Goal: Task Accomplishment & Management: Use online tool/utility

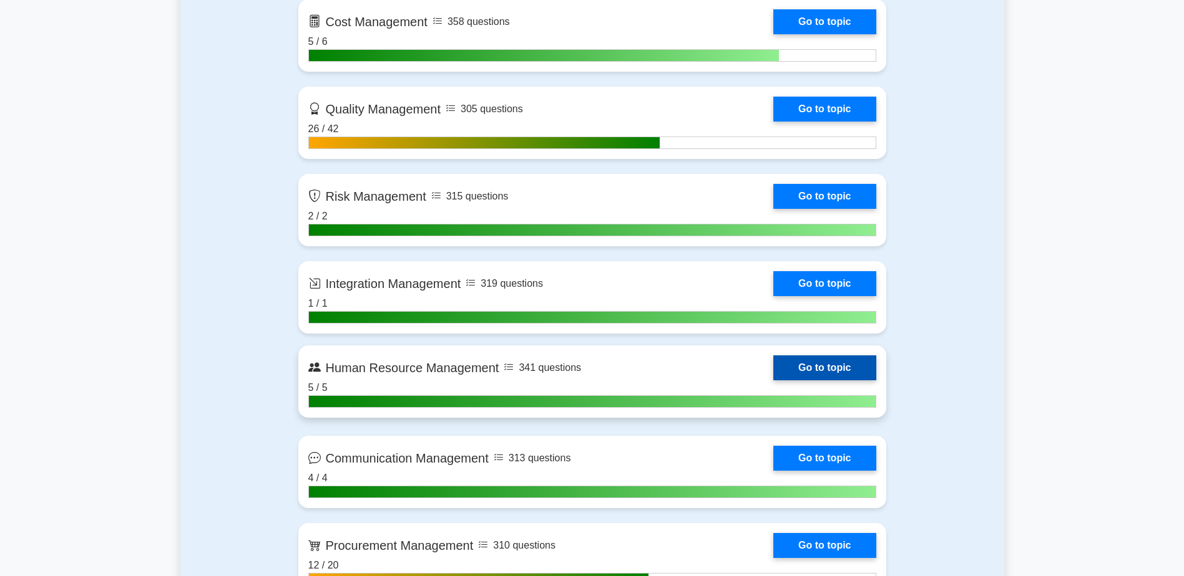
scroll to position [1248, 0]
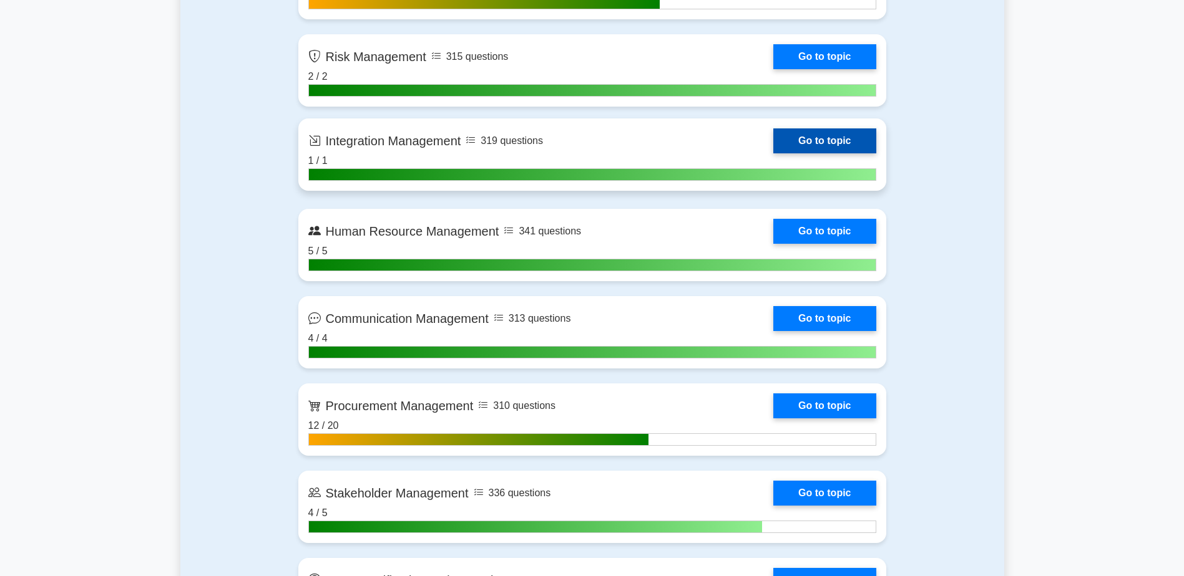
click at [784, 145] on link "Go to topic" at bounding box center [824, 141] width 102 height 25
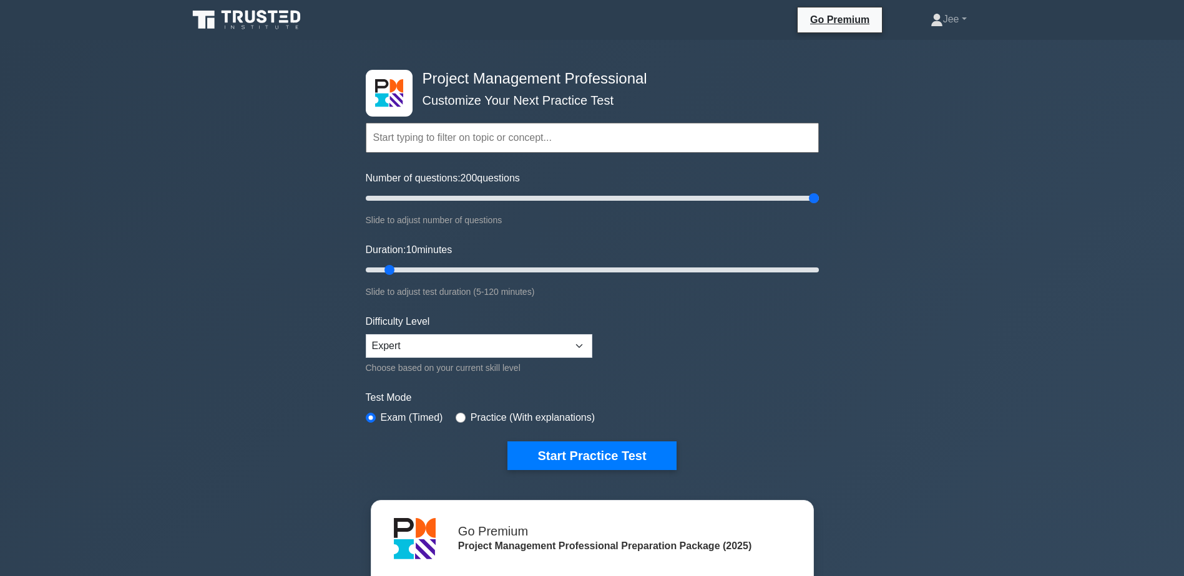
drag, startPoint x: 384, startPoint y: 196, endPoint x: 822, endPoint y: 206, distance: 437.5
type input "200"
click at [819, 206] on input "Number of questions: 200 questions" at bounding box center [592, 198] width 453 height 15
drag, startPoint x: 391, startPoint y: 269, endPoint x: 815, endPoint y: 271, distance: 424.2
type input "120"
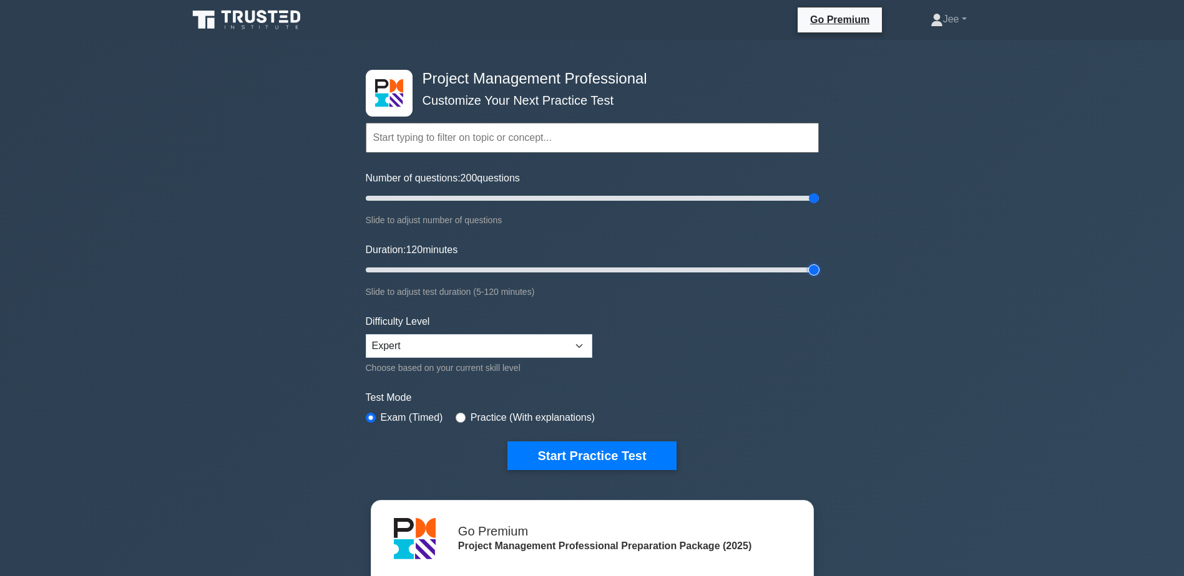
click at [815, 271] on input "Duration: 120 minutes" at bounding box center [592, 270] width 453 height 15
drag, startPoint x: 814, startPoint y: 198, endPoint x: 636, endPoint y: 201, distance: 177.8
type input "120"
click at [636, 201] on input "Number of questions: 120 questions" at bounding box center [592, 198] width 453 height 15
drag, startPoint x: 814, startPoint y: 266, endPoint x: 779, endPoint y: 274, distance: 35.9
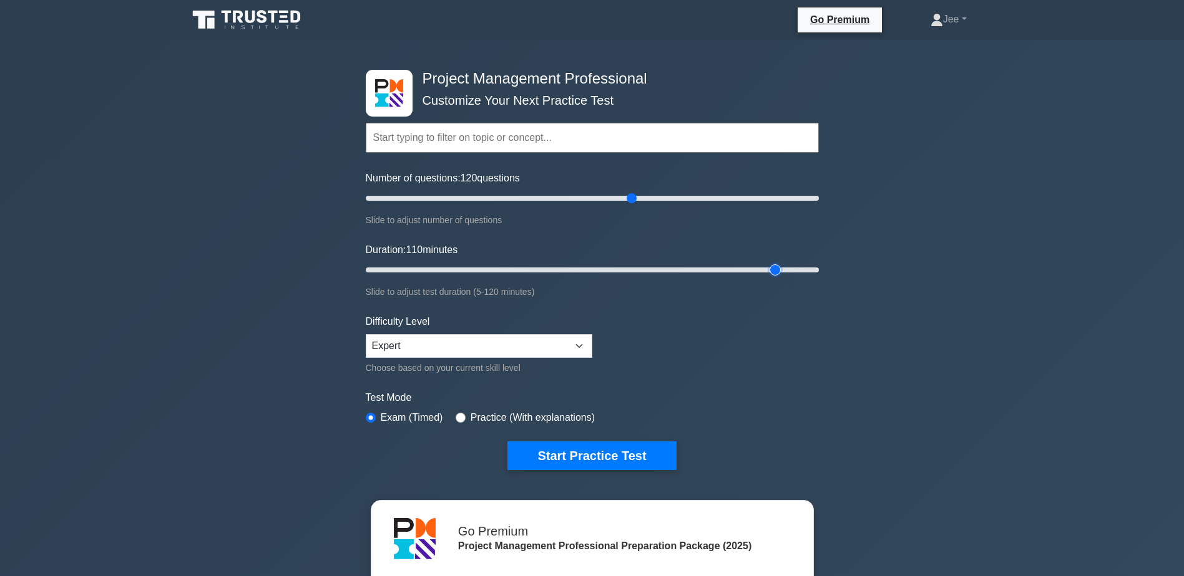
type input "110"
click at [779, 274] on input "Duration: 110 minutes" at bounding box center [592, 270] width 453 height 15
